Goal: Book appointment/travel/reservation

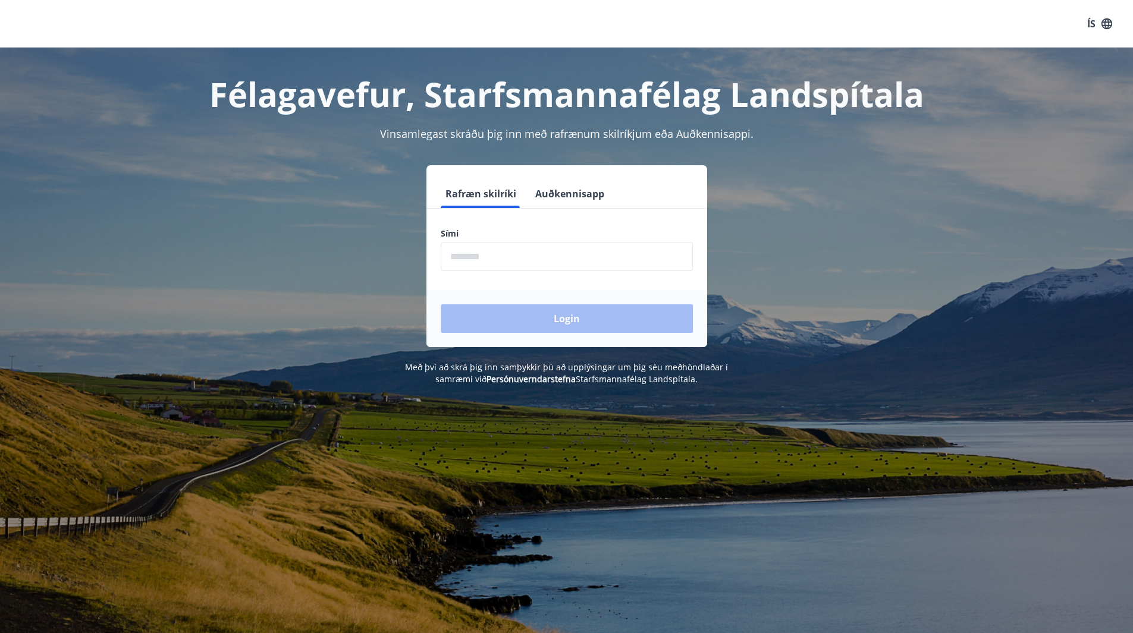
click at [577, 259] on input "phone" at bounding box center [567, 256] width 252 height 29
type input "********"
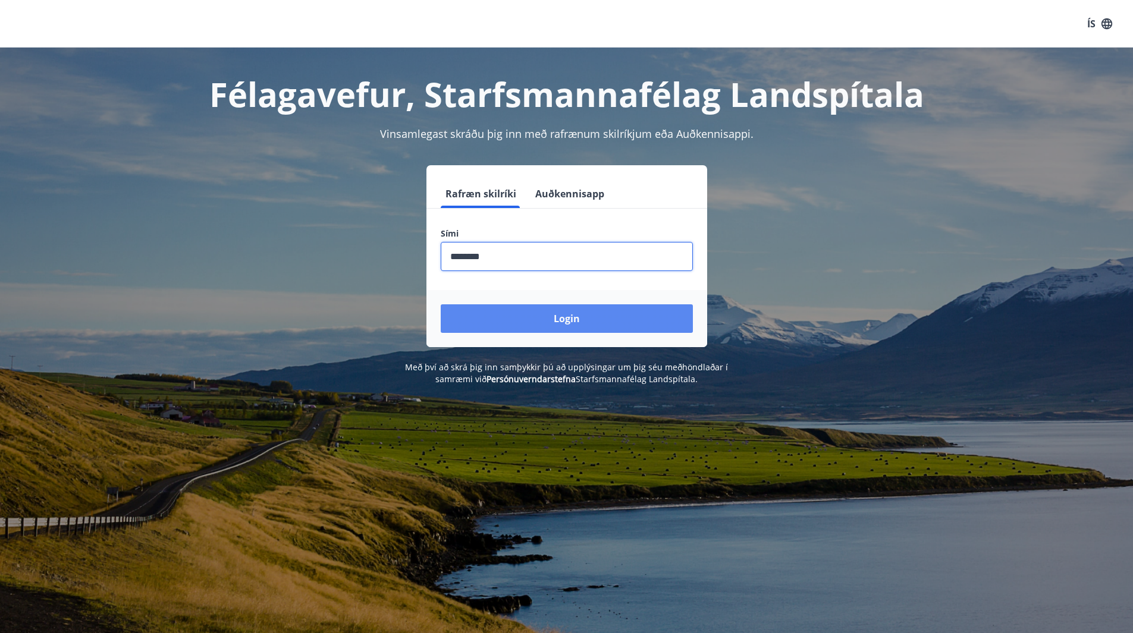
click at [603, 319] on button "Login" at bounding box center [567, 318] width 252 height 29
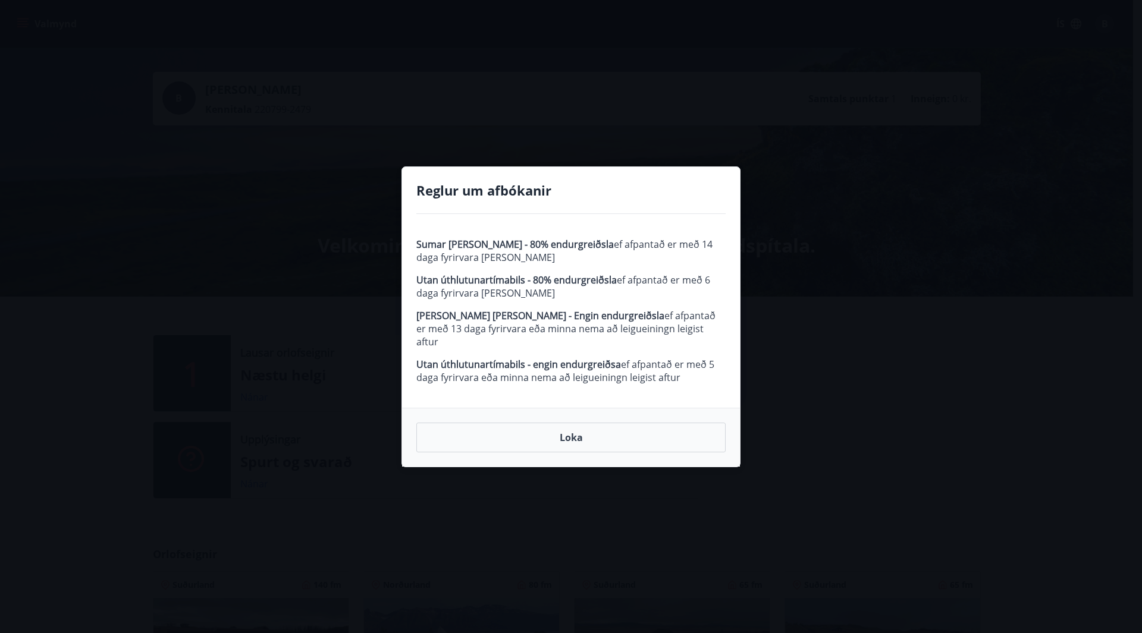
click at [574, 423] on button "Loka" at bounding box center [570, 438] width 309 height 30
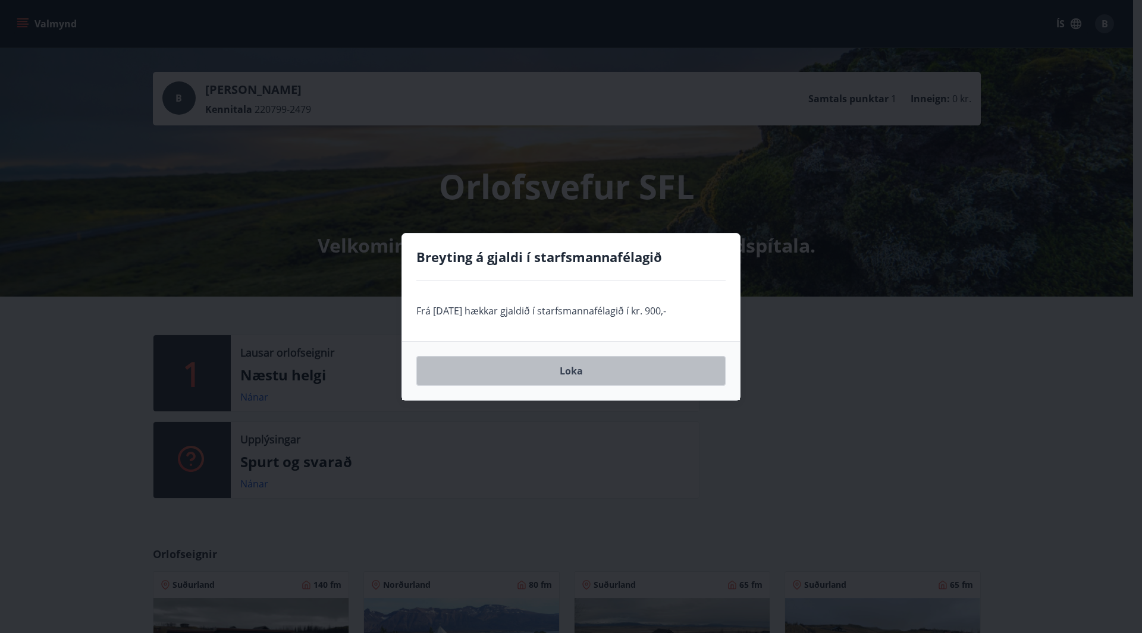
click at [605, 381] on button "Loka" at bounding box center [570, 371] width 309 height 30
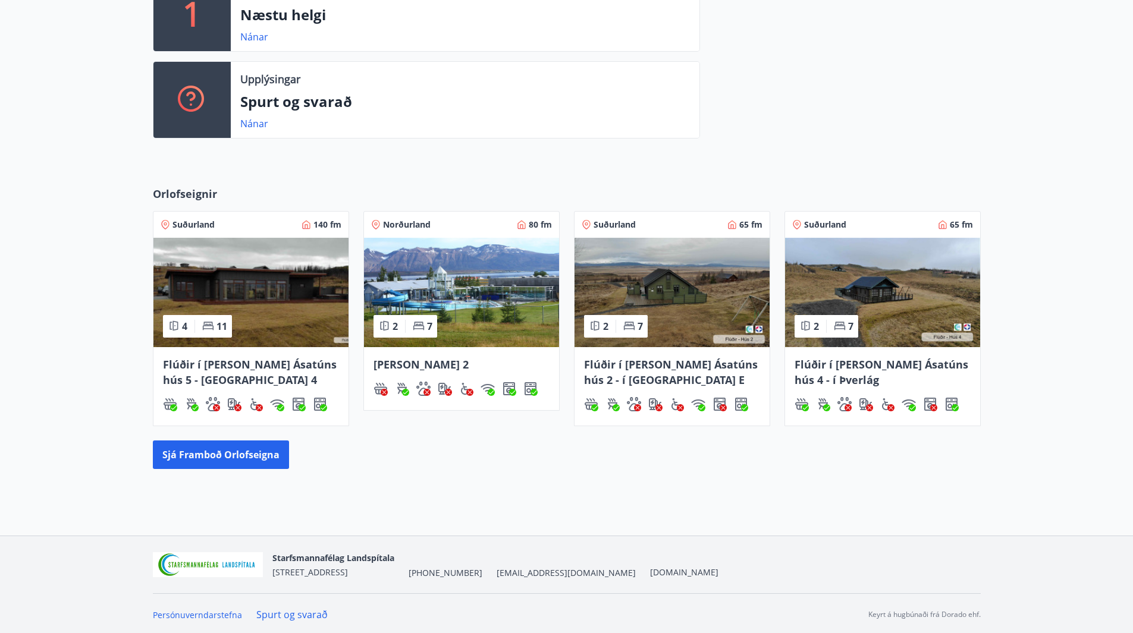
scroll to position [363, 0]
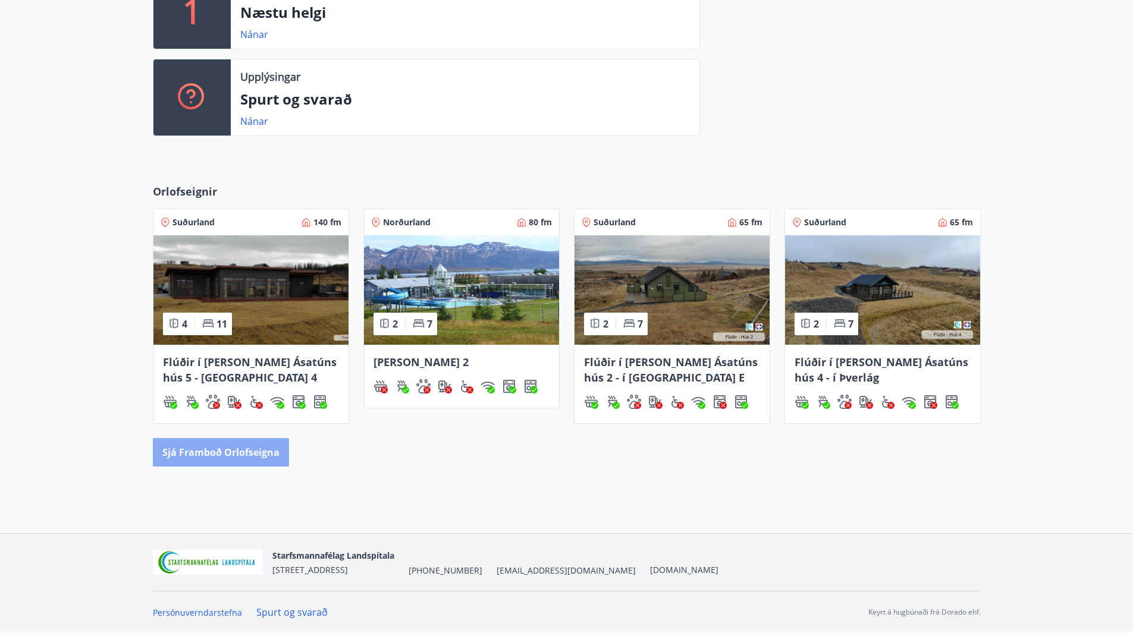
click at [240, 462] on button "Sjá framboð orlofseigna" at bounding box center [221, 452] width 136 height 29
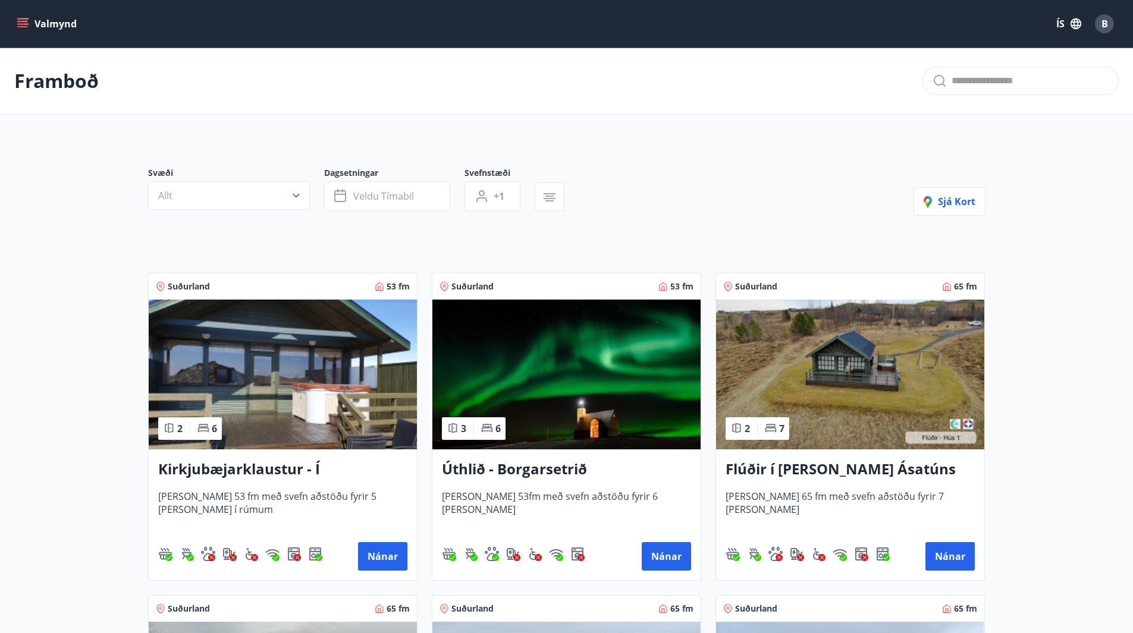
click at [559, 192] on button "button" at bounding box center [550, 197] width 30 height 29
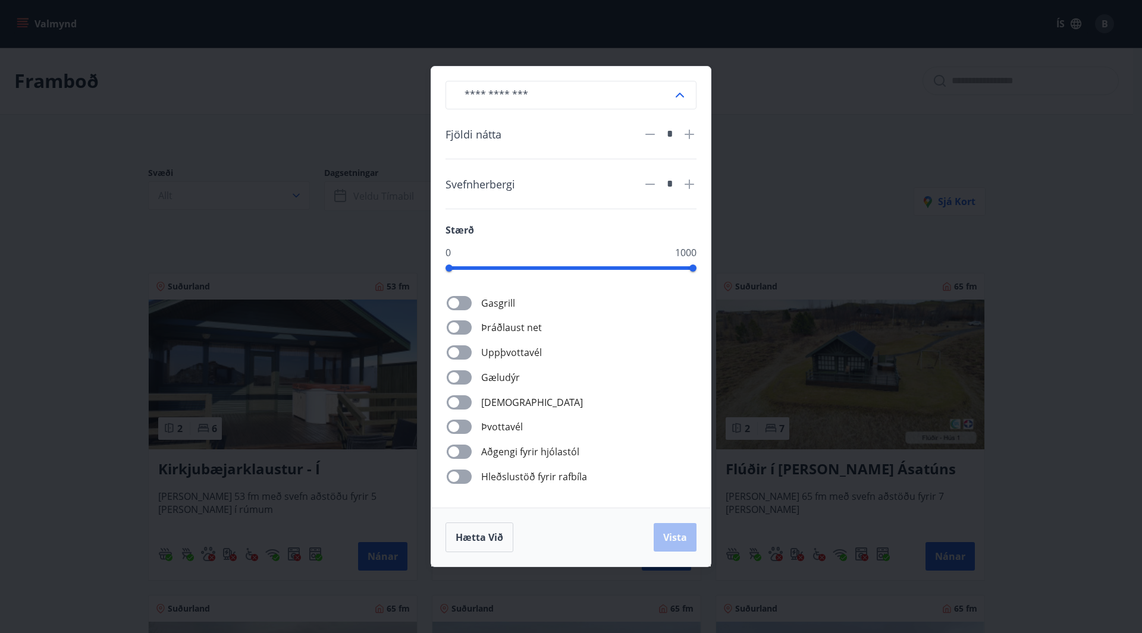
click at [465, 368] on div "[PERSON_NAME] net Uppþvottavél Gæludýr Þurrkari Þvottavél Aðgengi fyrir hjólast…" at bounding box center [578, 389] width 237 height 189
click at [690, 184] on icon at bounding box center [689, 184] width 1 height 1
click at [681, 97] on icon at bounding box center [679, 95] width 14 height 14
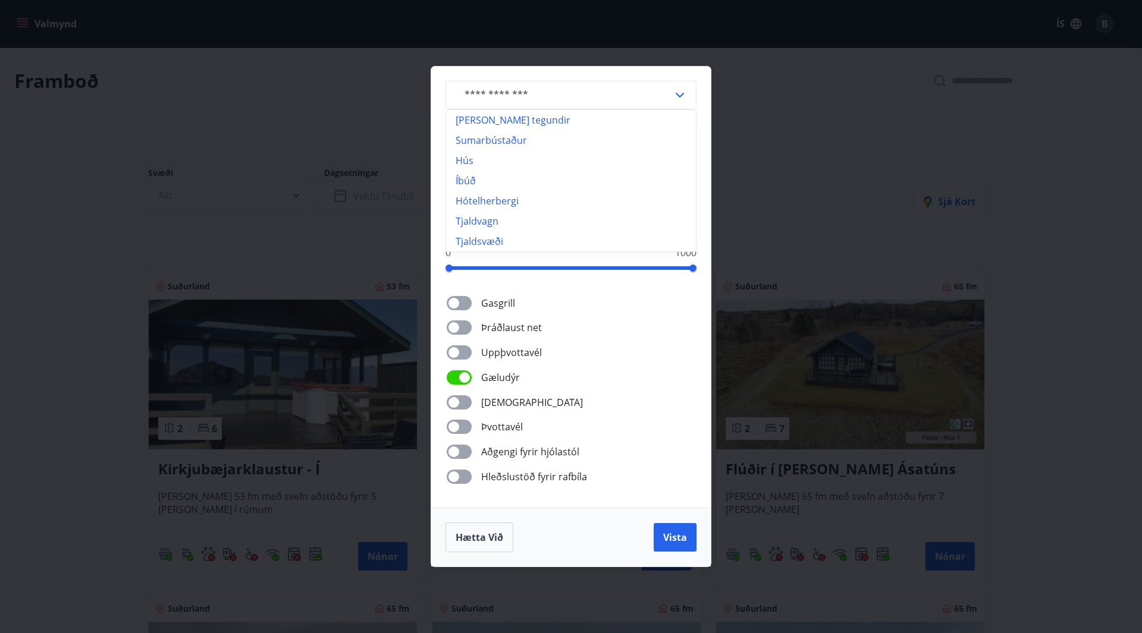
click at [677, 92] on icon at bounding box center [679, 95] width 14 height 14
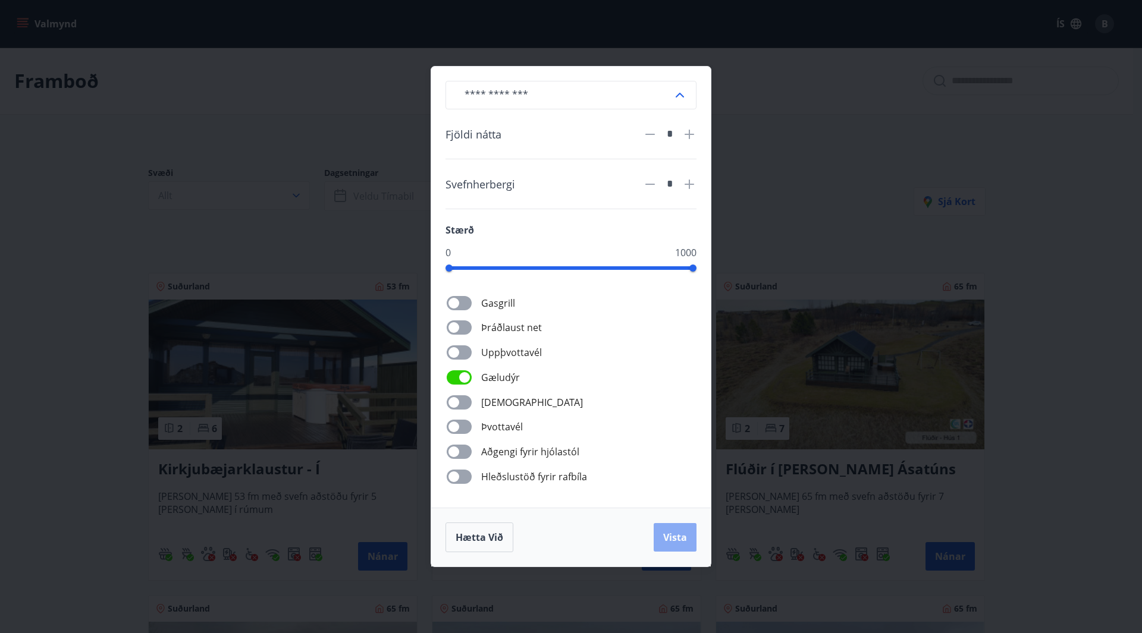
click at [688, 539] on button "Vista" at bounding box center [674, 537] width 43 height 29
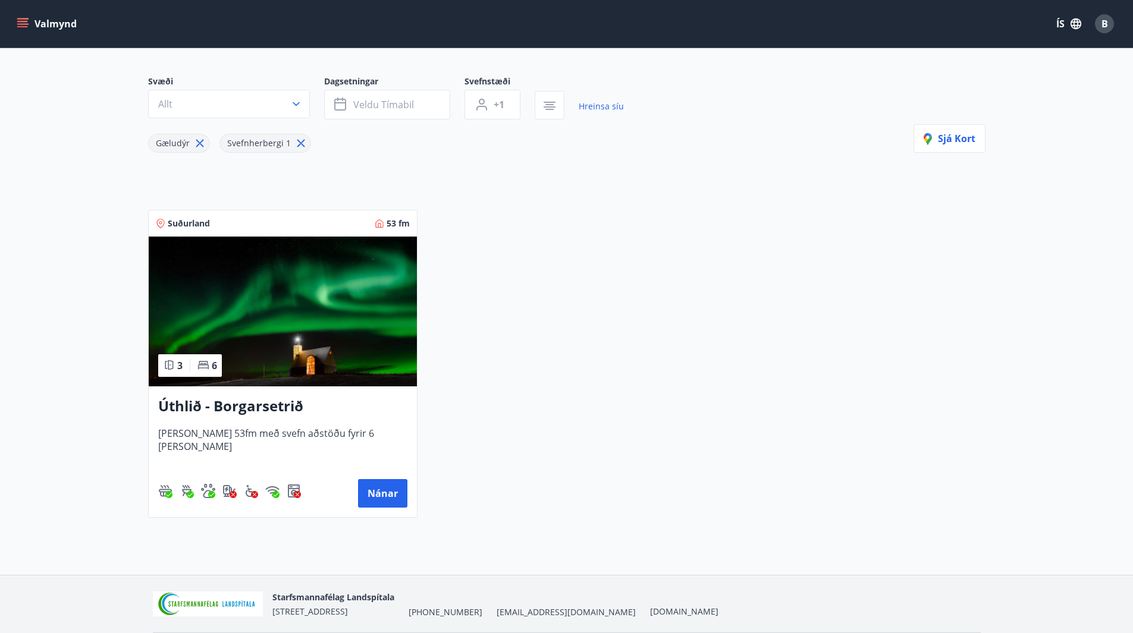
scroll to position [74, 0]
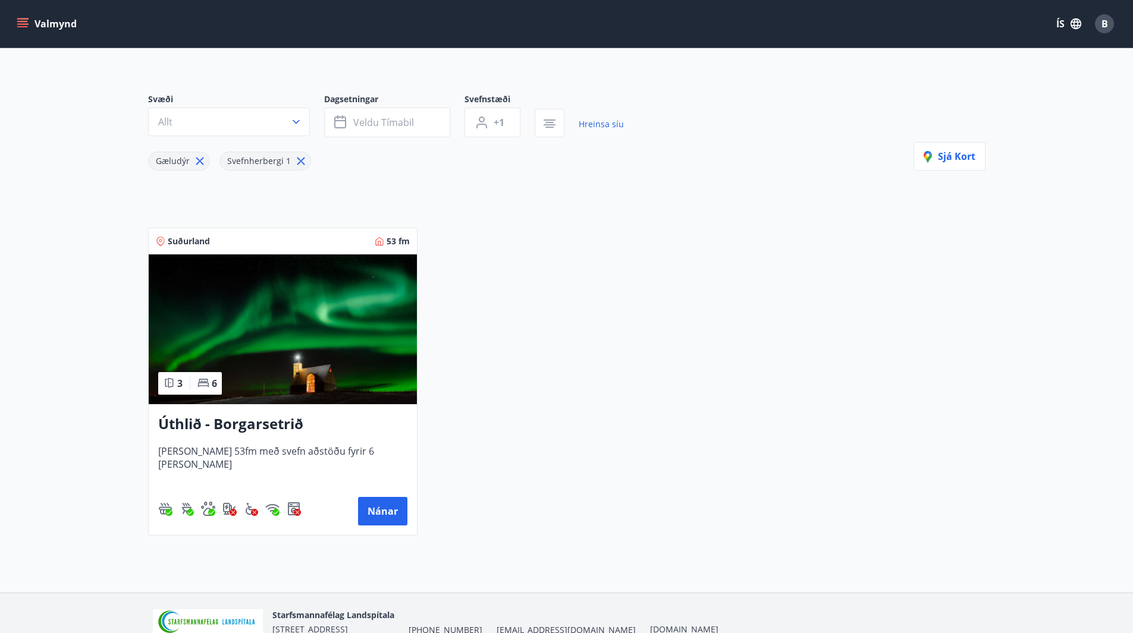
click at [299, 159] on icon at bounding box center [301, 162] width 8 height 8
type input "*"
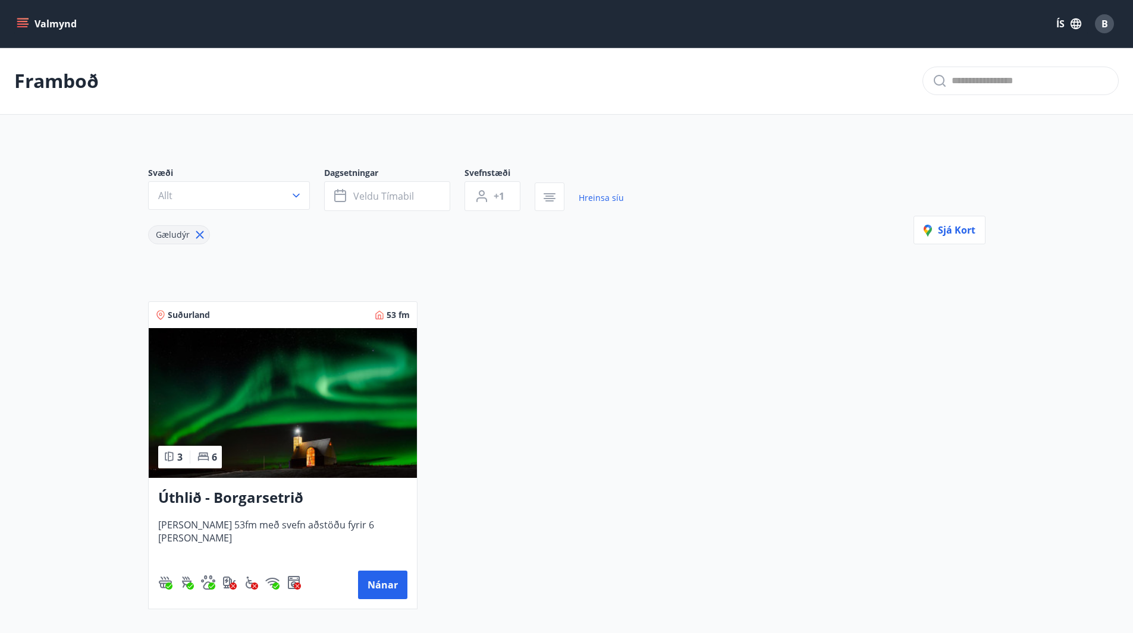
click at [282, 502] on h3 "Úthlið - Borgarsetrið" at bounding box center [282, 498] width 249 height 21
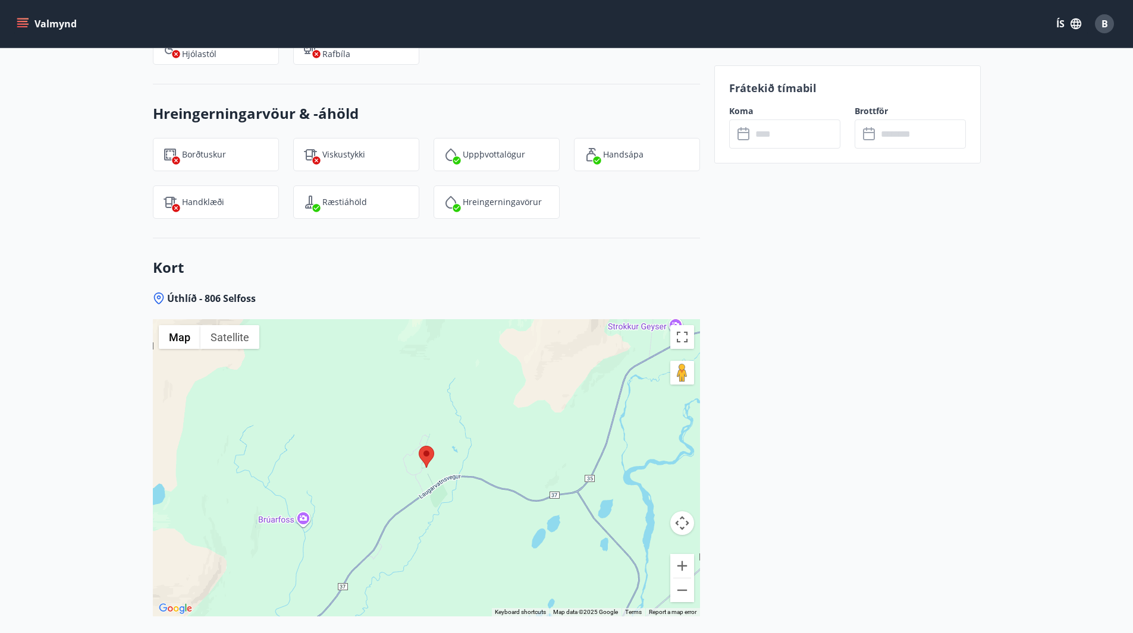
scroll to position [1665, 0]
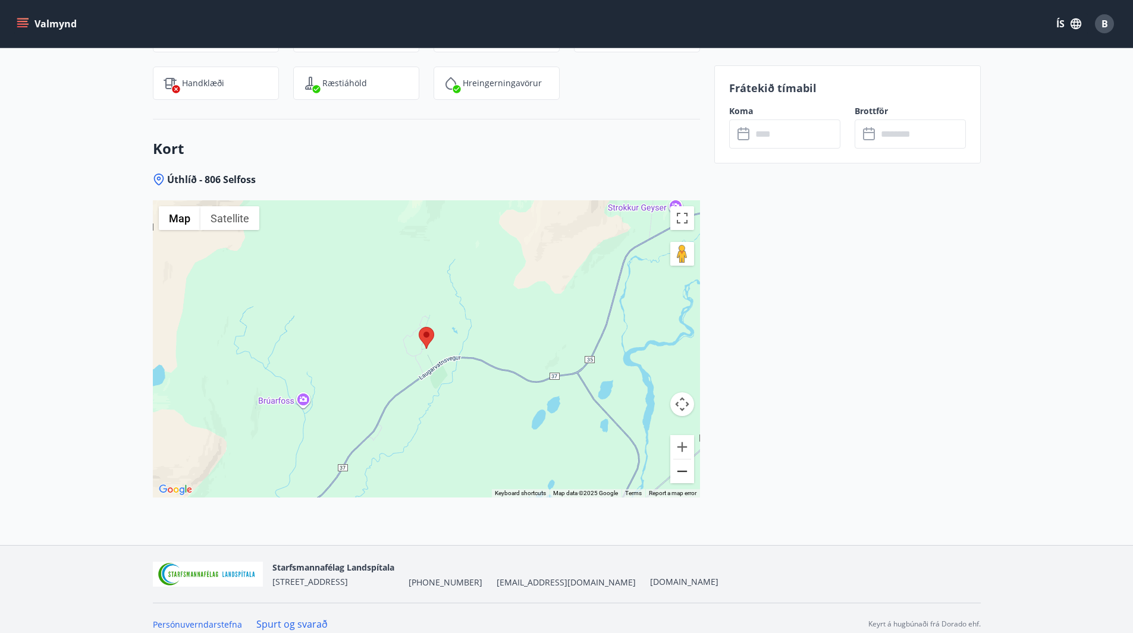
click at [688, 476] on button "Zoom out" at bounding box center [682, 472] width 24 height 24
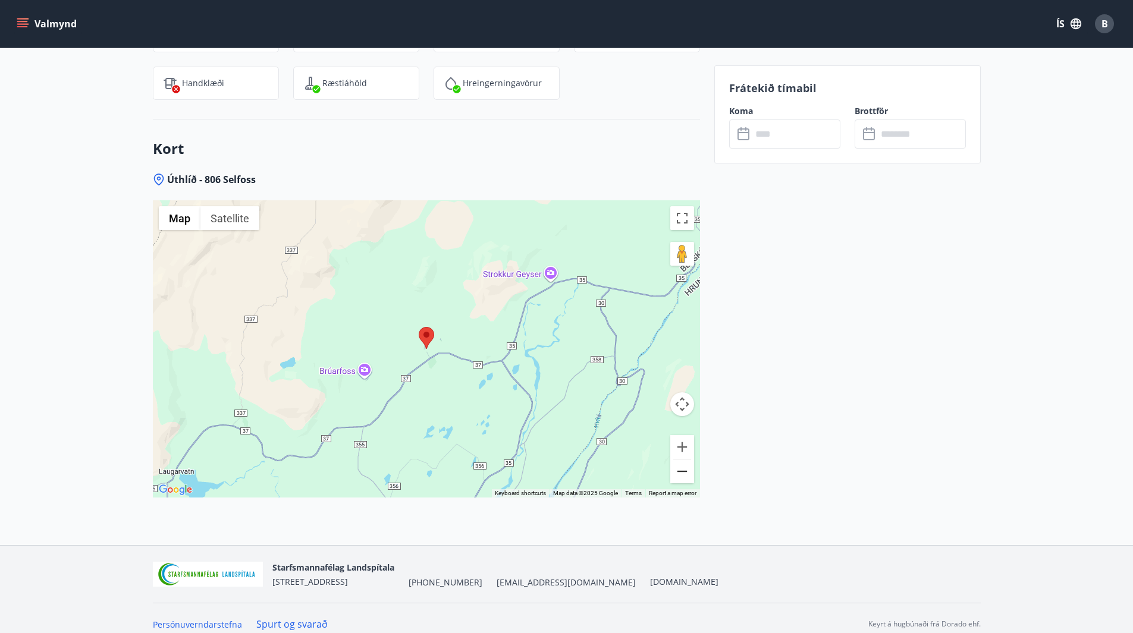
click at [688, 476] on button "Zoom out" at bounding box center [682, 472] width 24 height 24
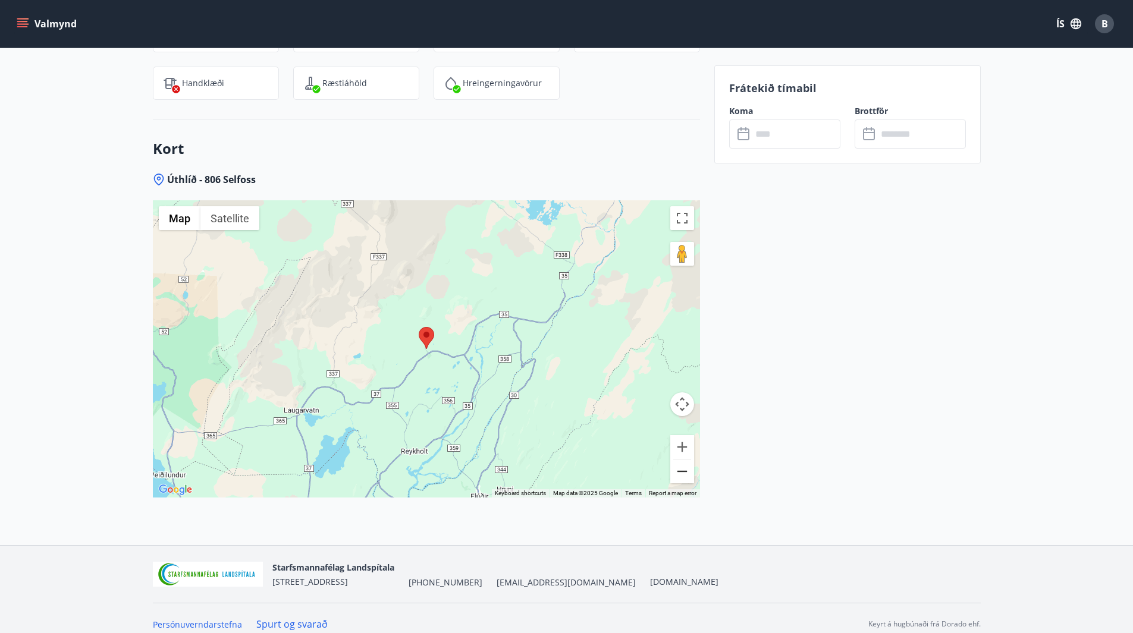
click at [688, 476] on button "Zoom out" at bounding box center [682, 472] width 24 height 24
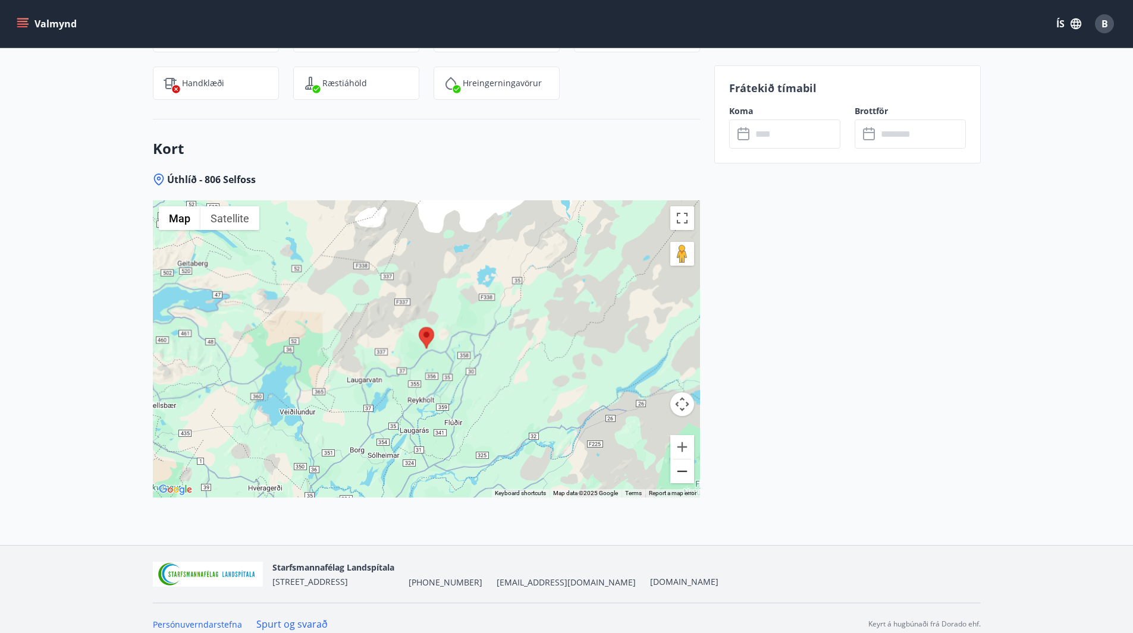
click at [688, 476] on button "Zoom out" at bounding box center [682, 472] width 24 height 24
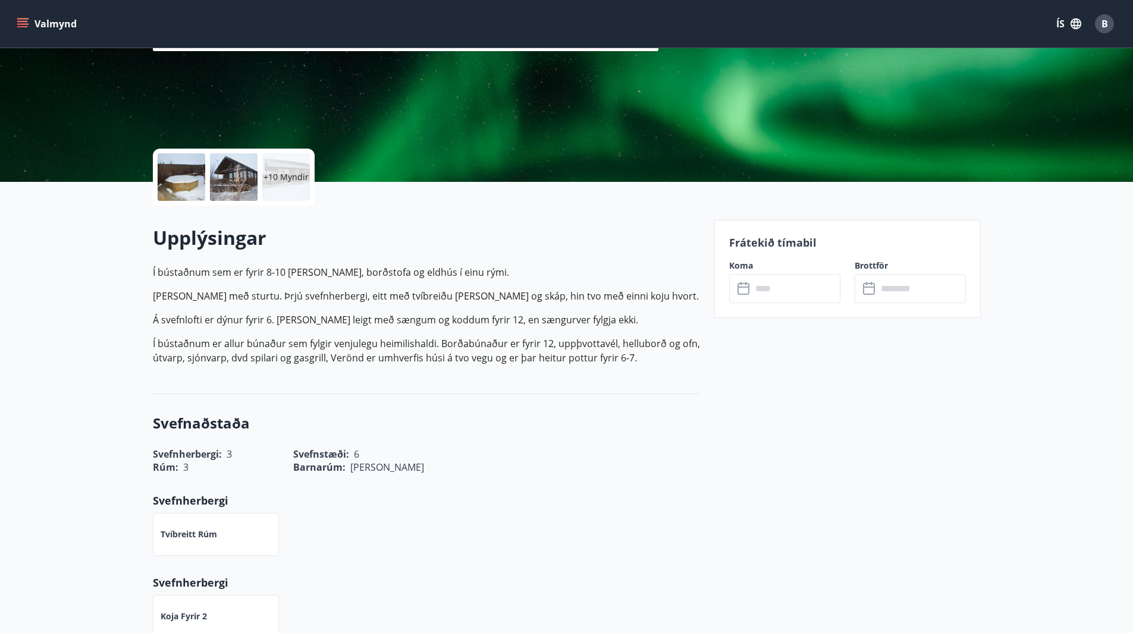
scroll to position [59, 0]
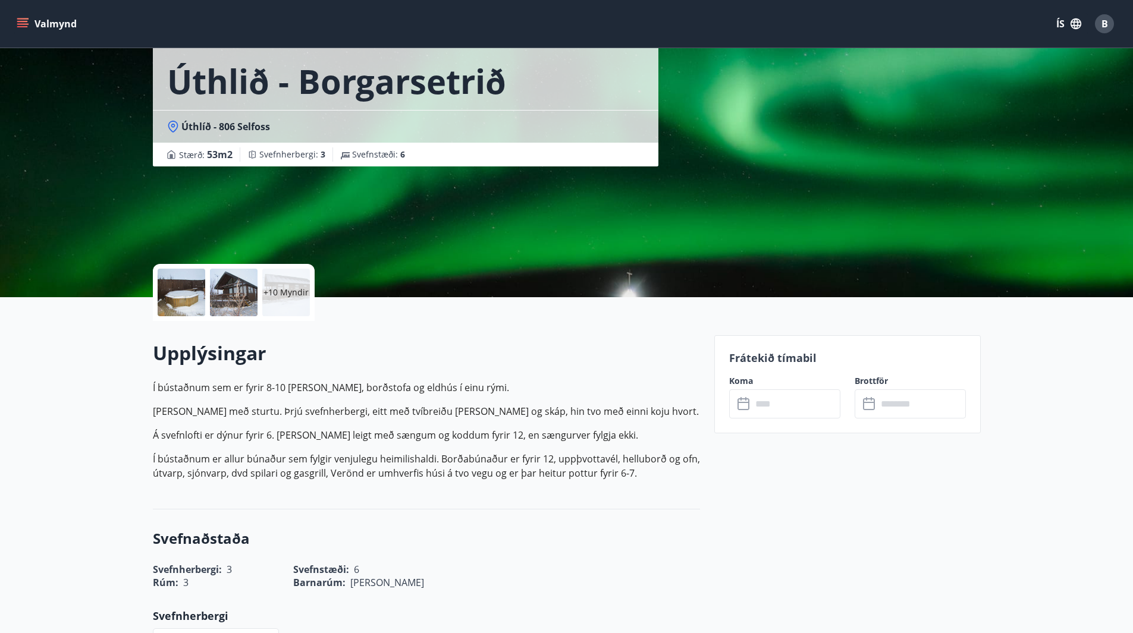
click at [743, 405] on icon at bounding box center [744, 404] width 14 height 14
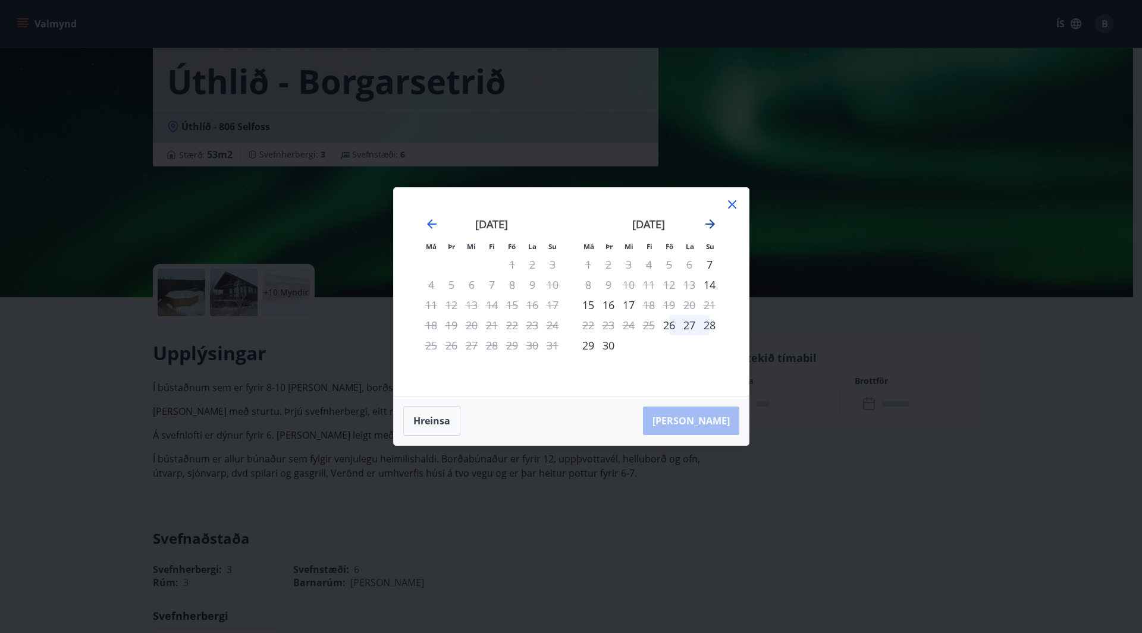
click at [711, 224] on icon "Move forward to switch to the next month." at bounding box center [710, 224] width 10 height 10
click at [714, 228] on icon "Move forward to switch to the next month." at bounding box center [710, 224] width 14 height 14
click at [730, 207] on icon at bounding box center [732, 204] width 14 height 14
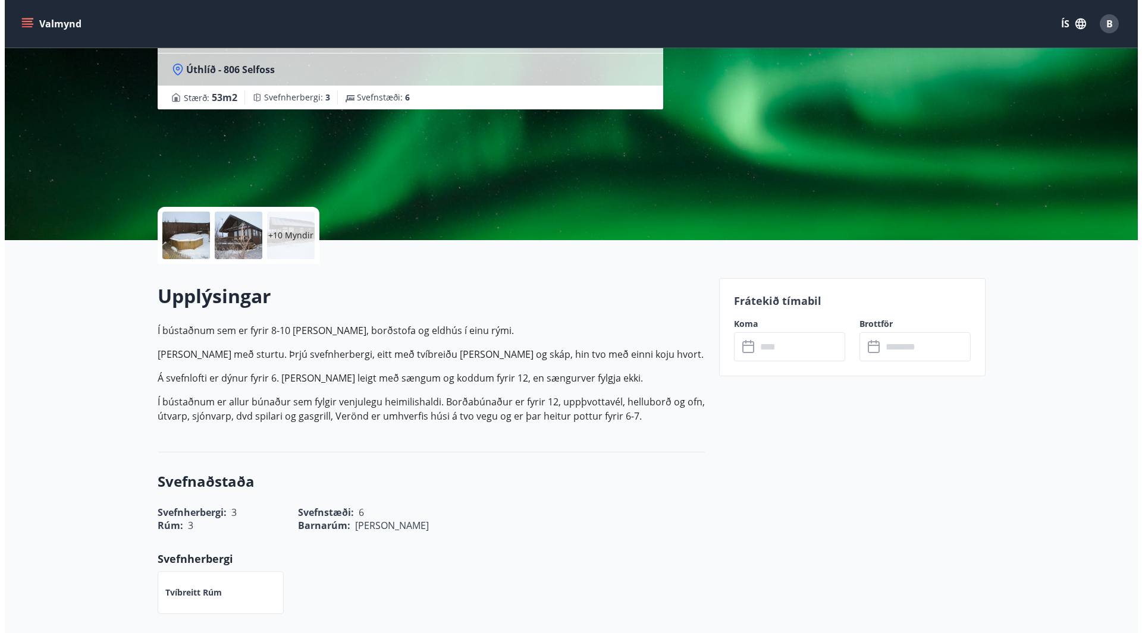
scroll to position [0, 0]
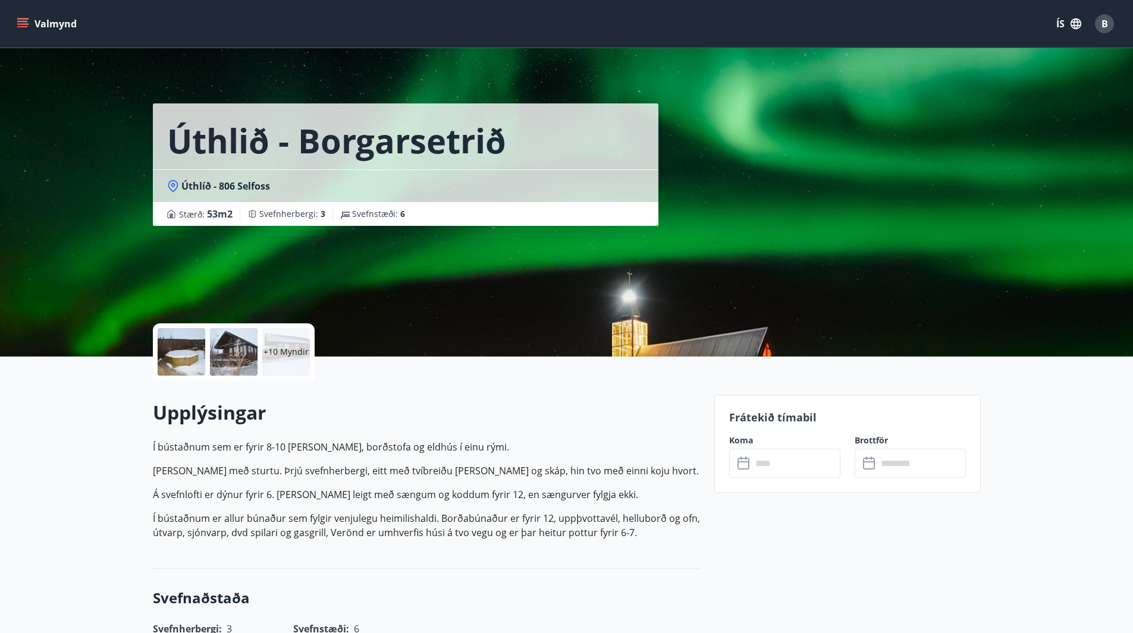
click at [281, 350] on p "+10 Myndir" at bounding box center [285, 352] width 45 height 12
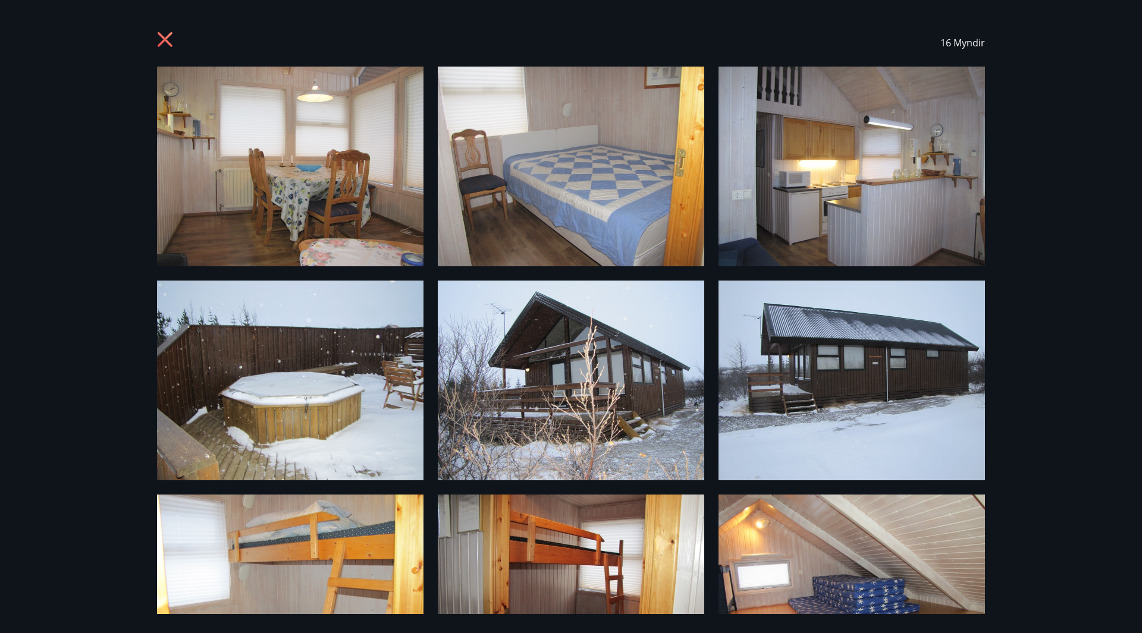
click at [157, 36] on icon at bounding box center [166, 41] width 19 height 19
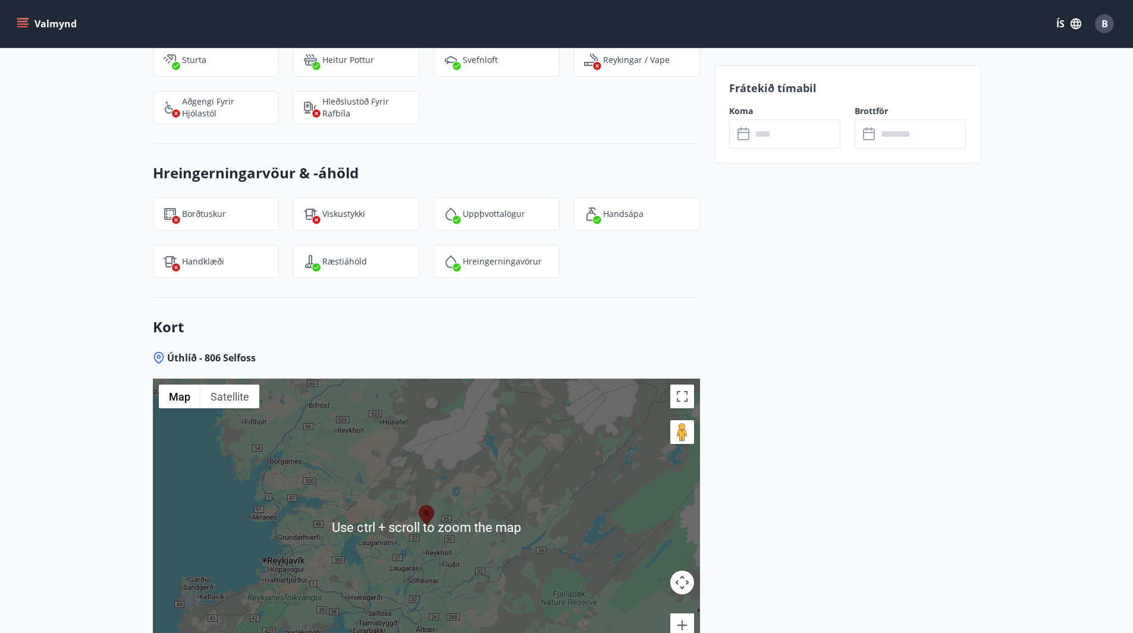
scroll to position [1677, 0]
